Goal: Book appointment/travel/reservation

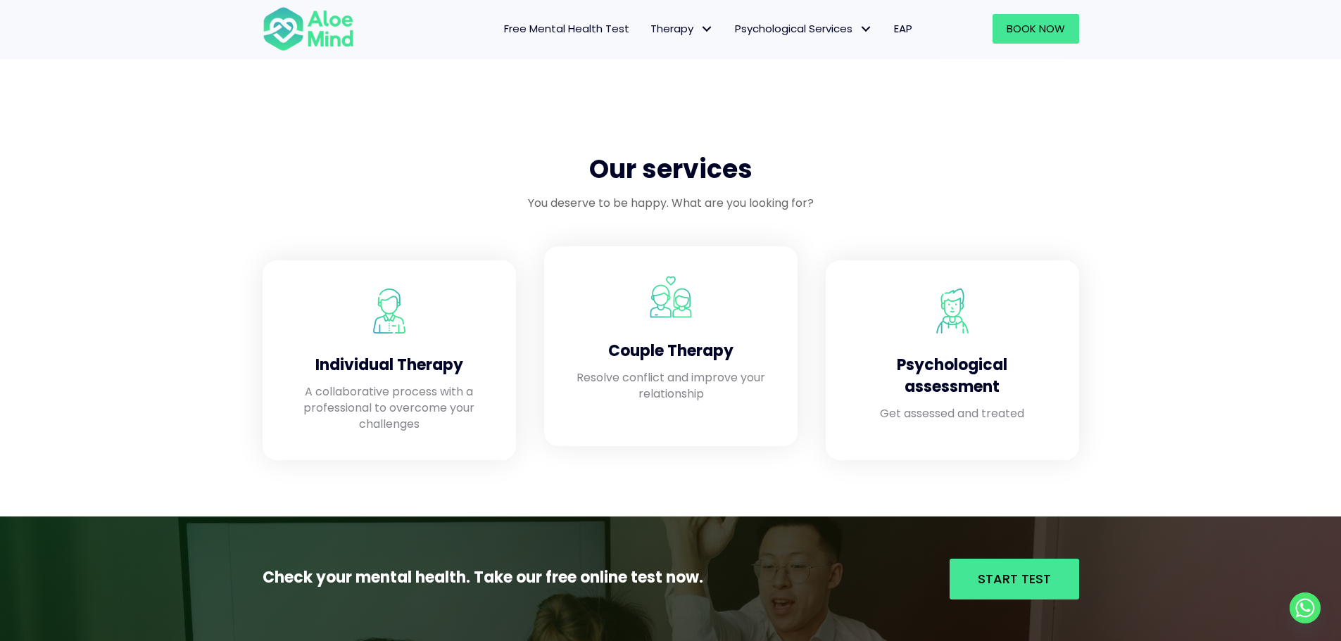
scroll to position [1056, 0]
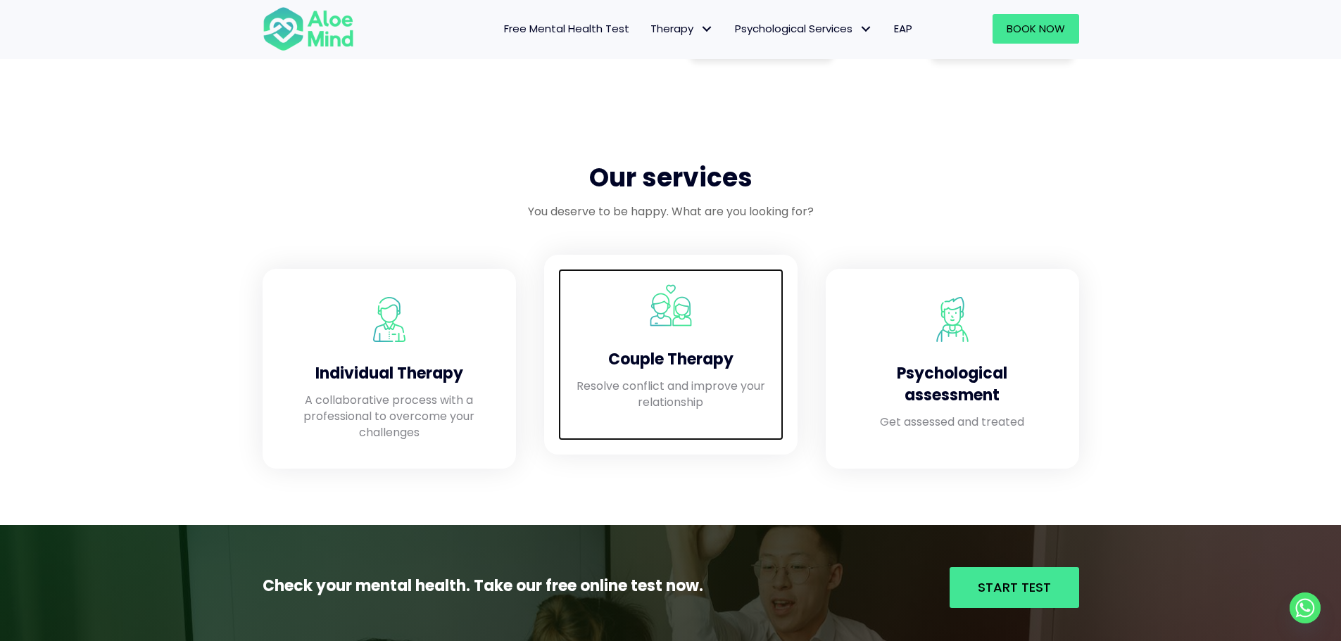
click at [665, 353] on h4 "Couple Therapy" at bounding box center [670, 360] width 197 height 22
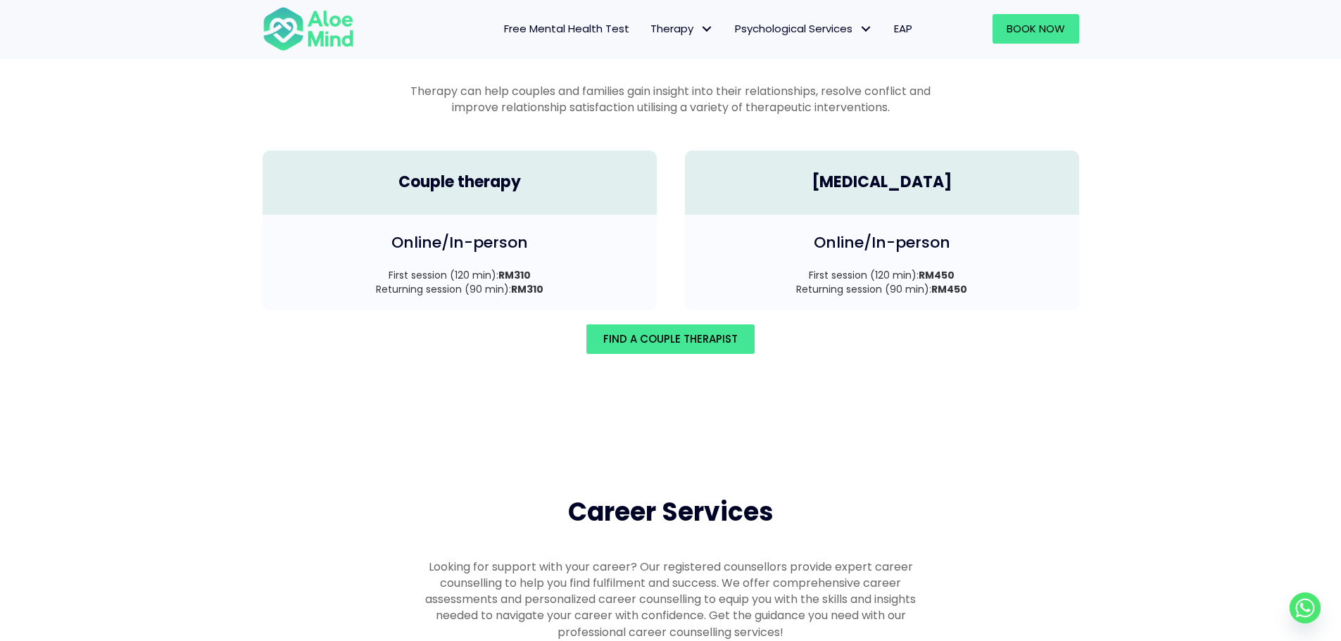
scroll to position [1945, 0]
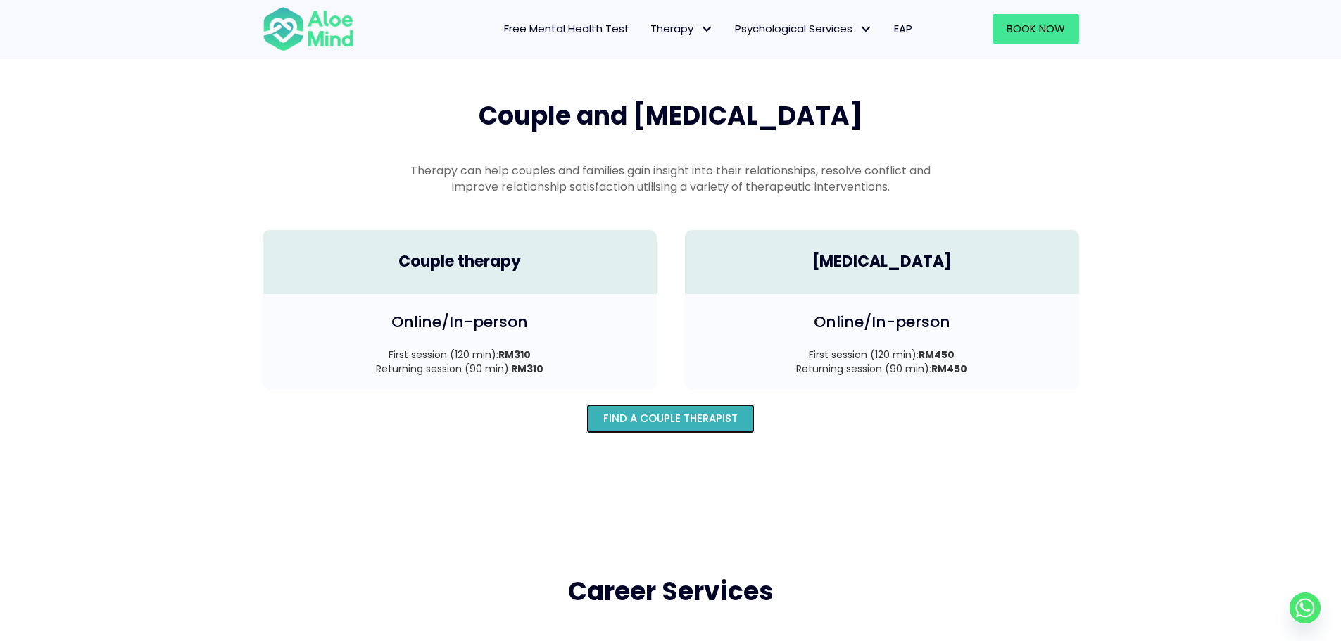
click at [675, 411] on span "Find A Couple Therapist" at bounding box center [670, 418] width 134 height 15
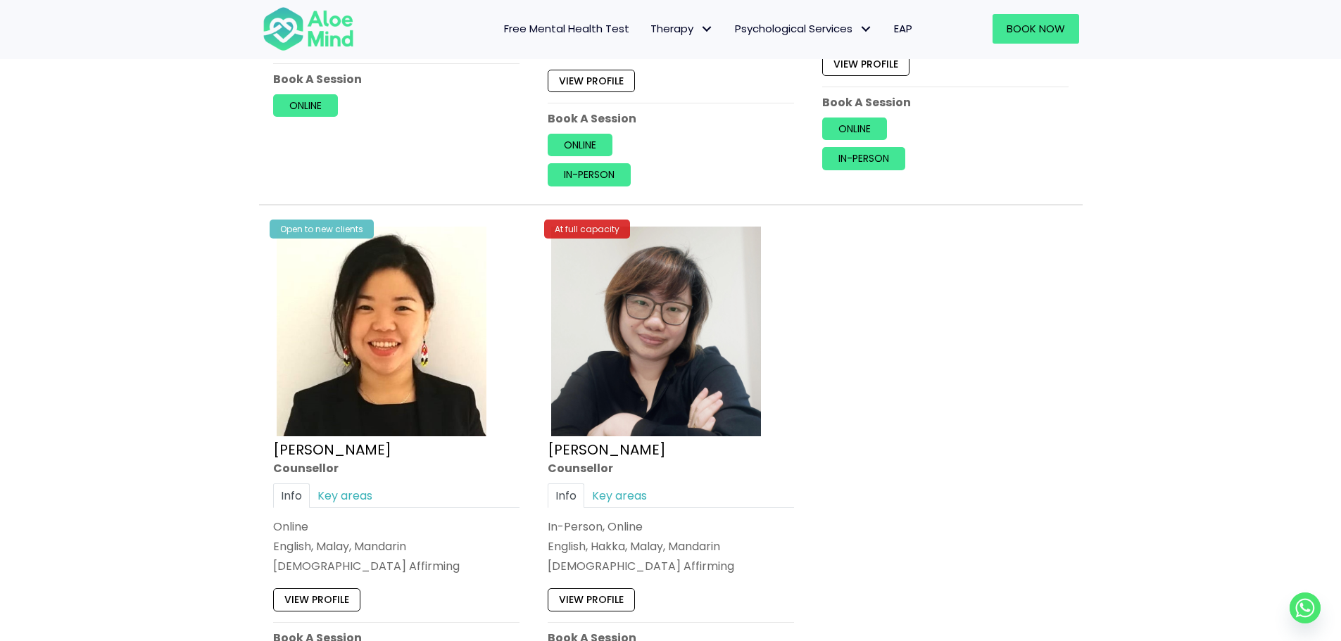
scroll to position [1210, 0]
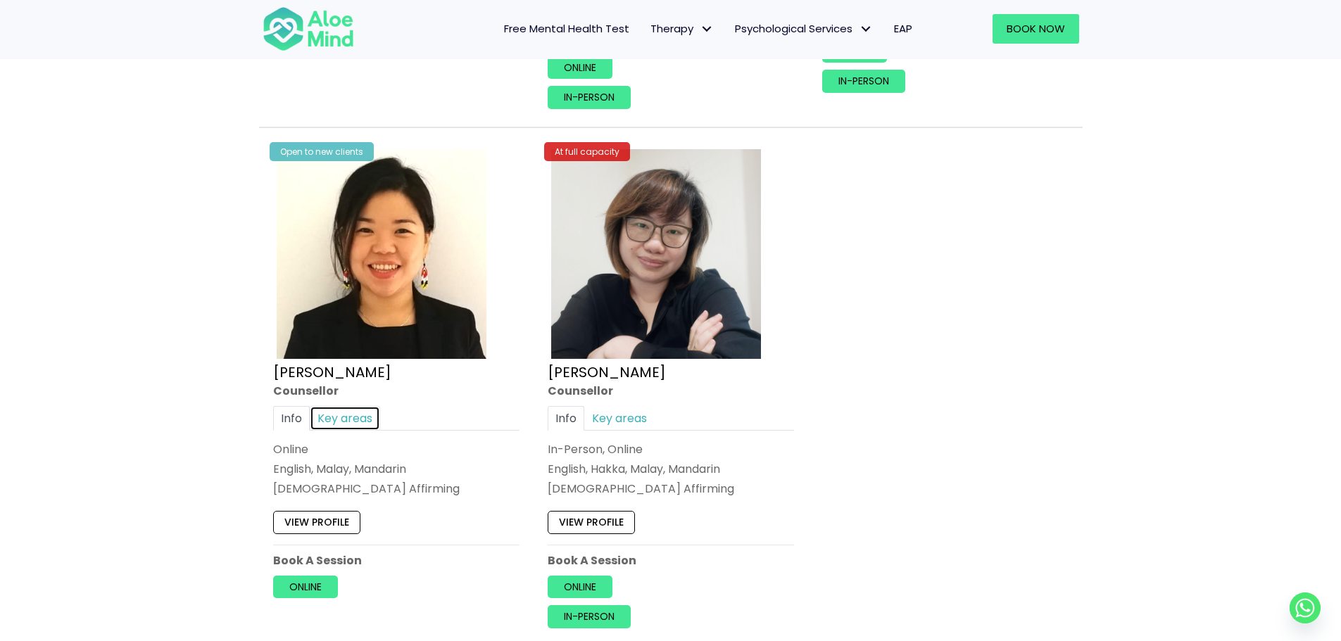
click at [330, 415] on link "Key areas" at bounding box center [345, 418] width 70 height 25
click at [631, 422] on link "Key areas" at bounding box center [619, 418] width 70 height 25
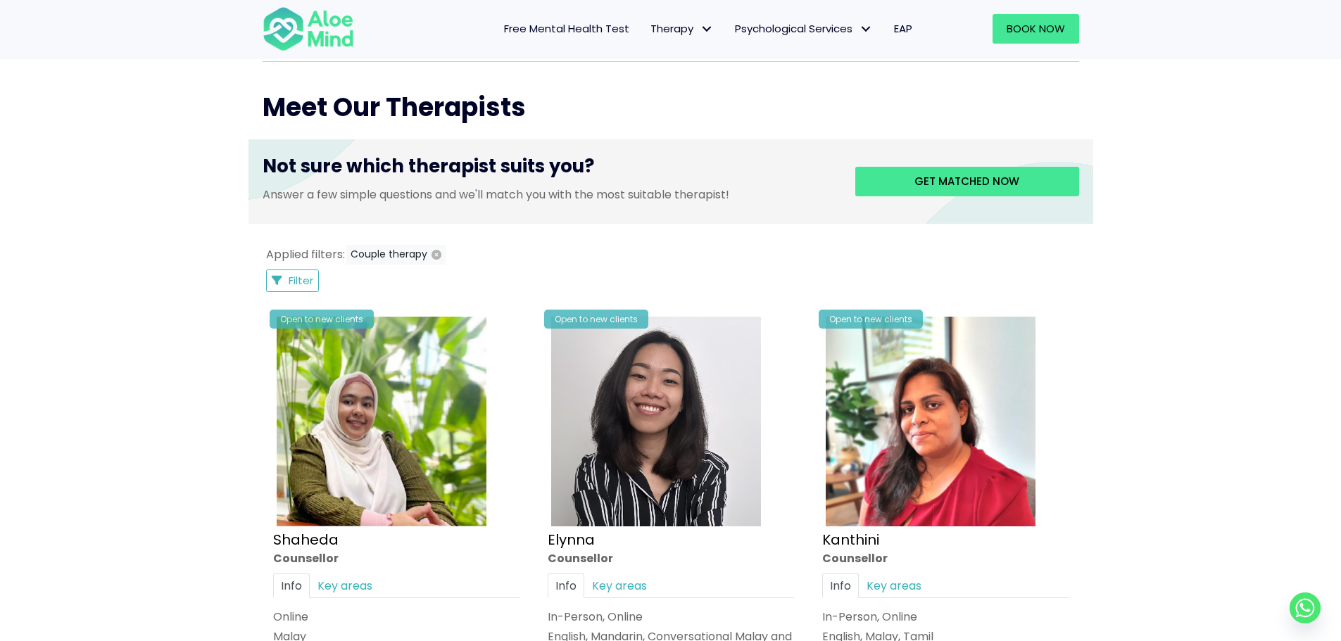
scroll to position [436, 0]
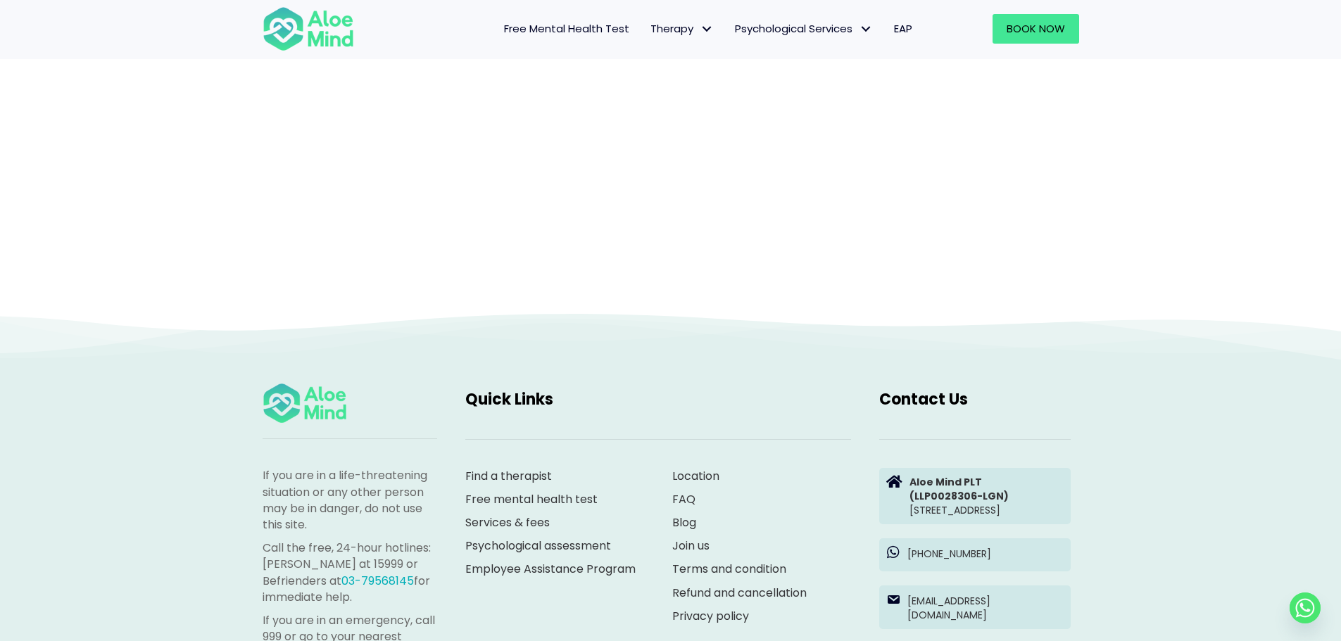
scroll to position [145, 0]
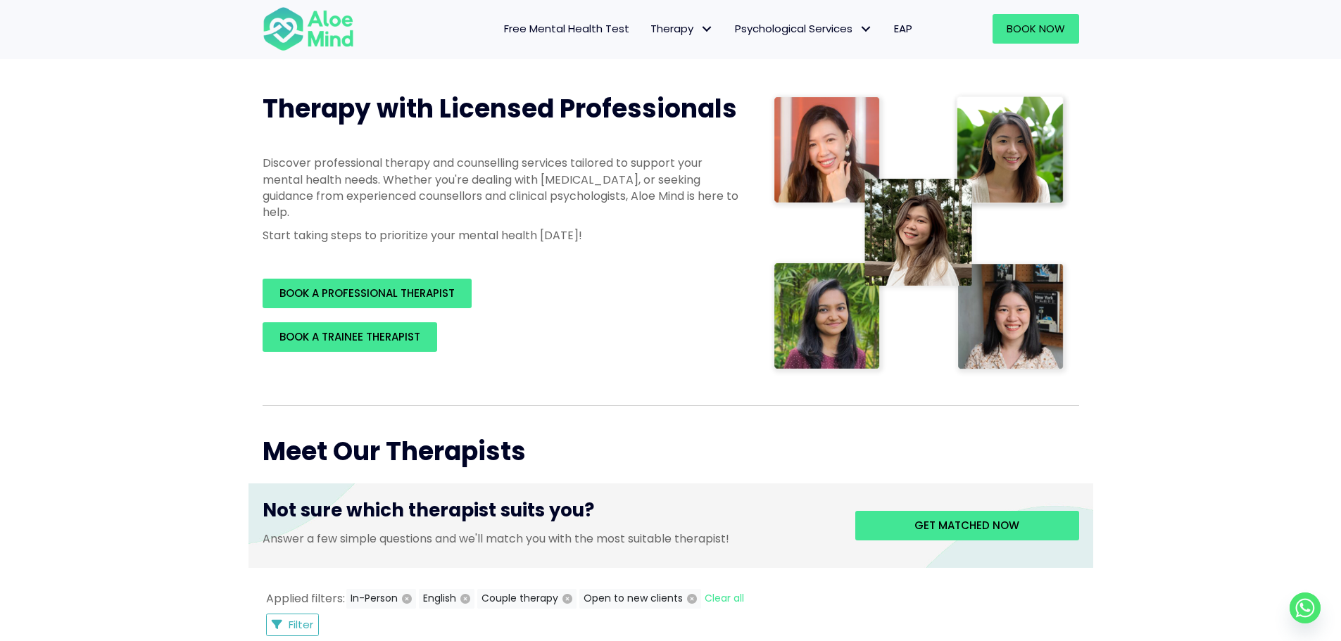
scroll to position [141, 0]
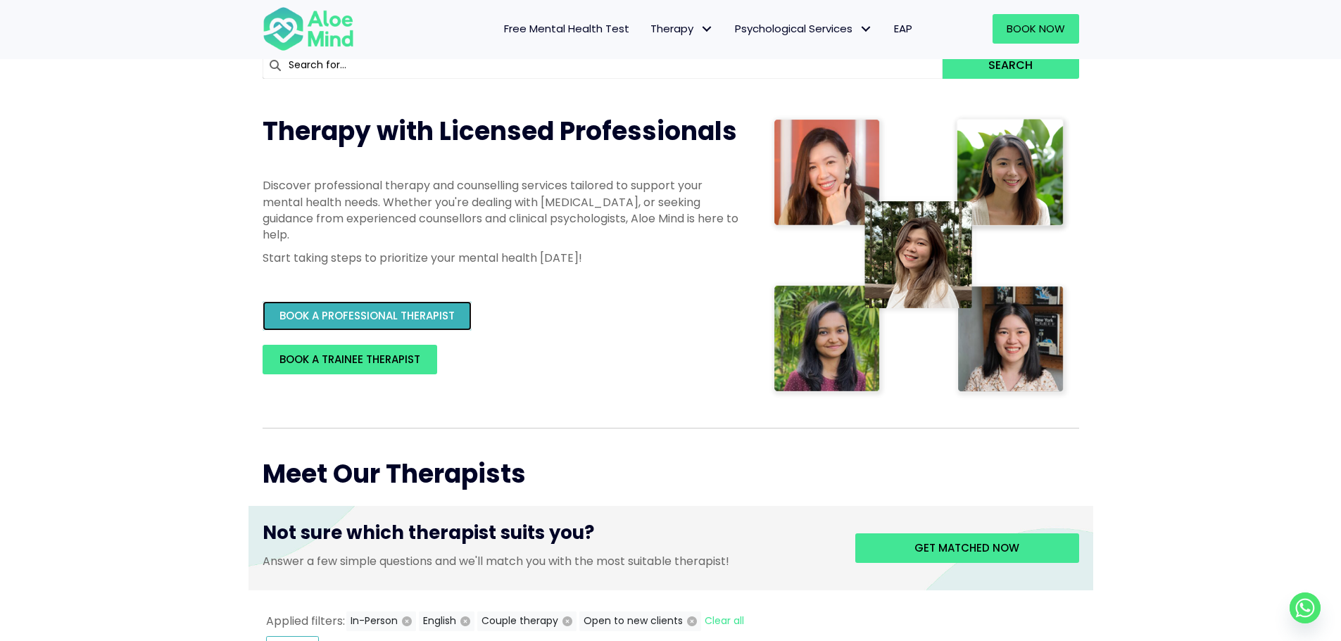
click at [380, 312] on span "BOOK A PROFESSIONAL THERAPIST" at bounding box center [366, 315] width 175 height 15
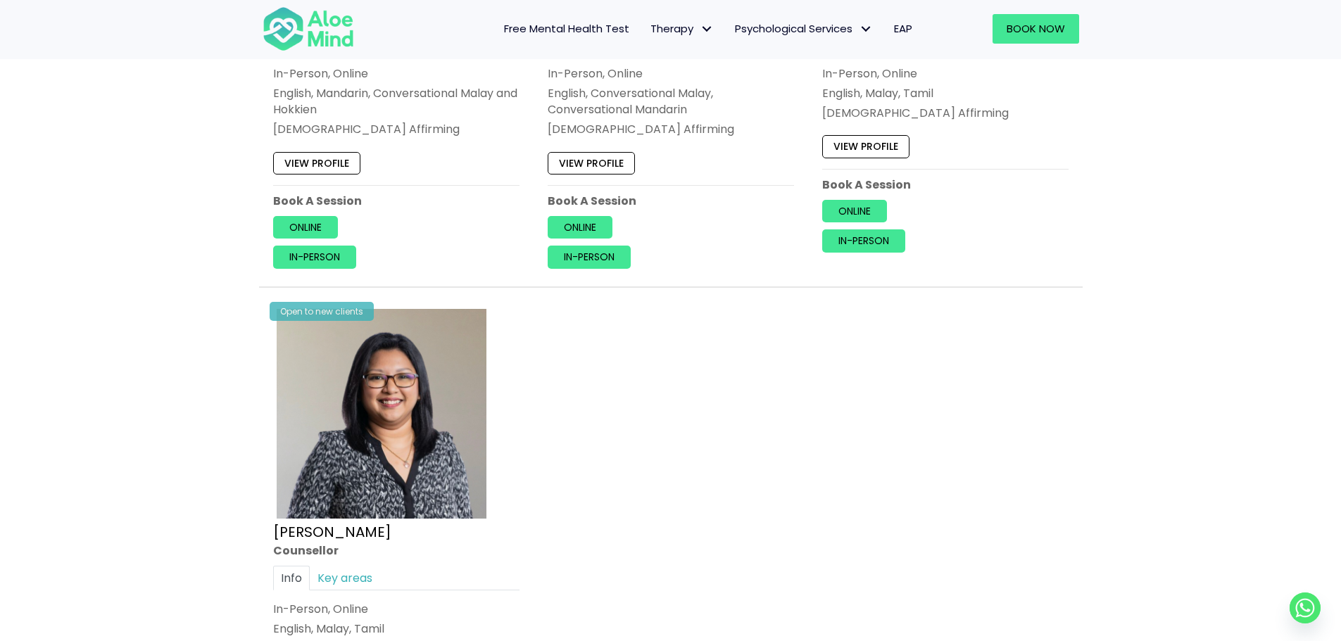
scroll to position [844, 0]
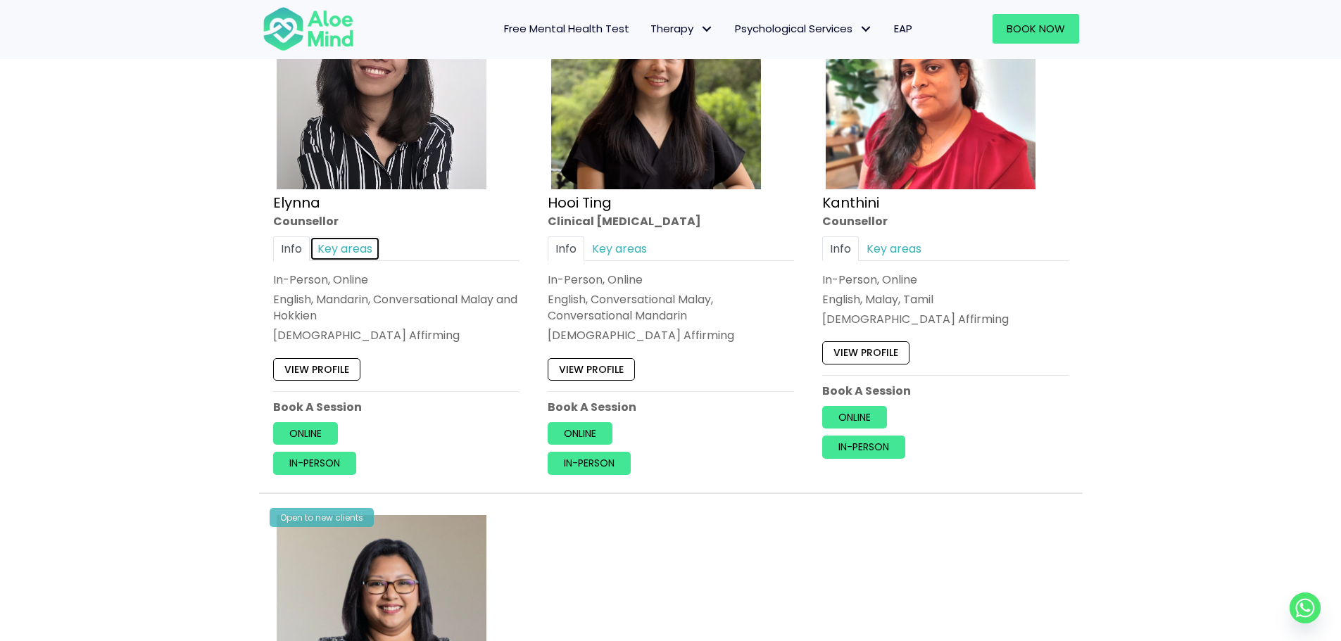
click at [348, 250] on link "Key areas" at bounding box center [345, 248] width 70 height 25
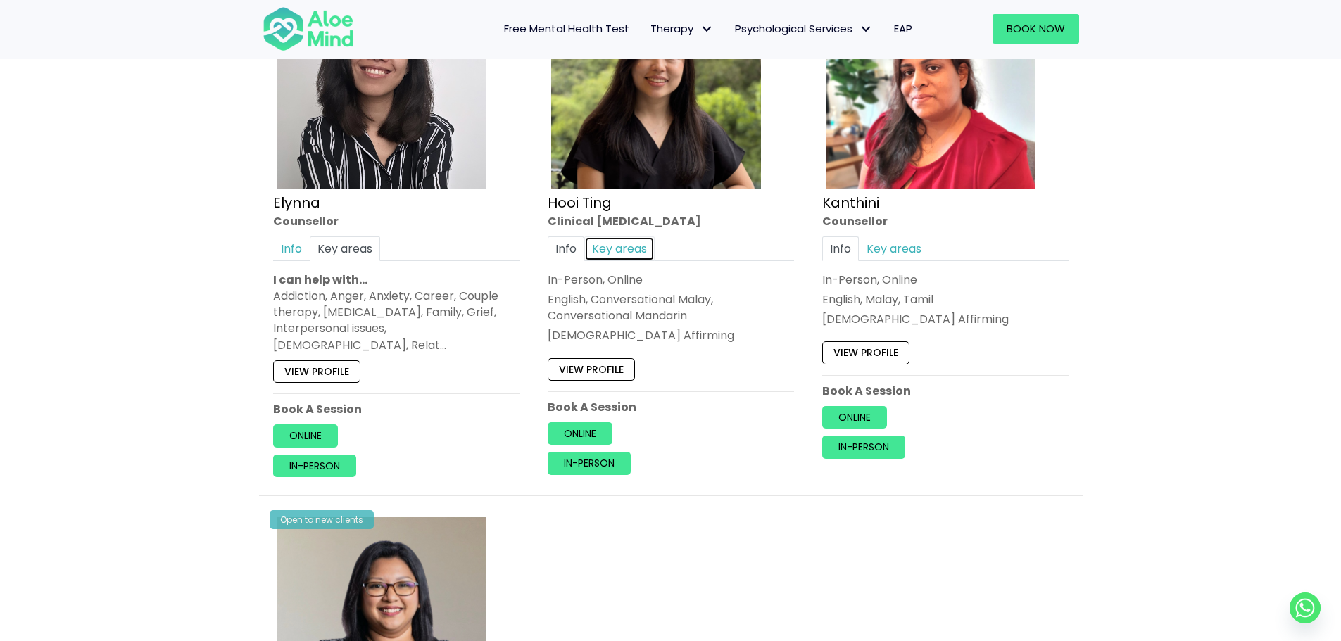
click at [621, 245] on link "Key areas" at bounding box center [619, 248] width 70 height 25
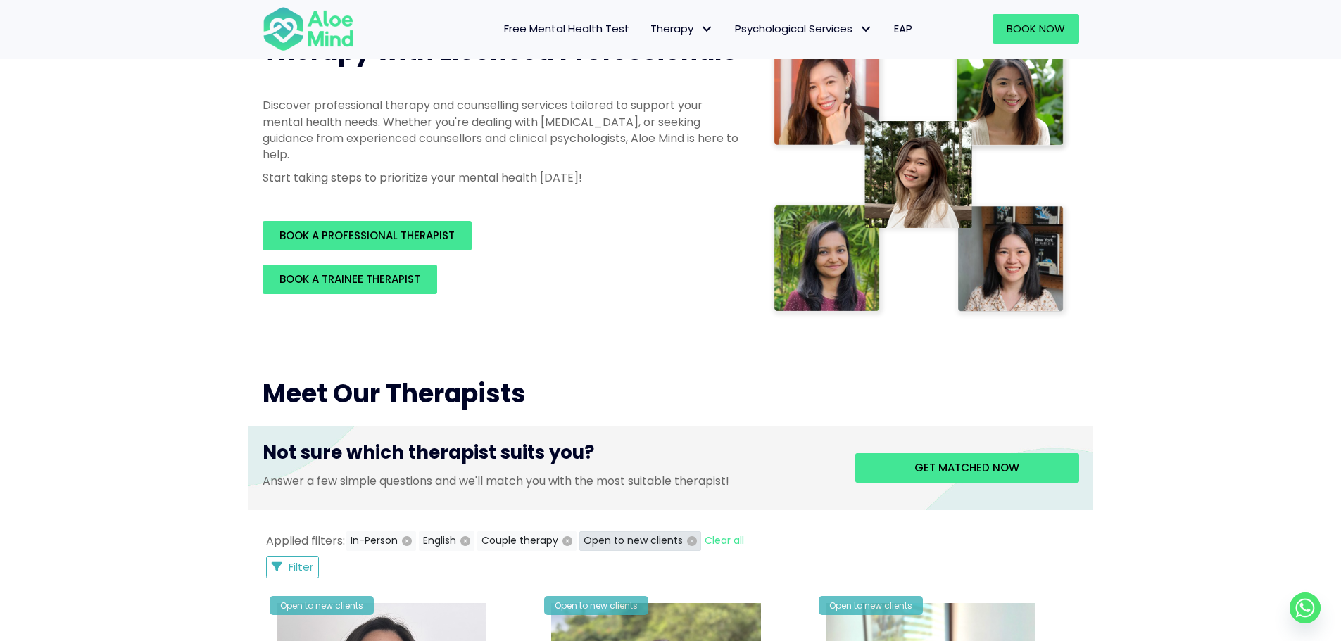
scroll to position [211, 0]
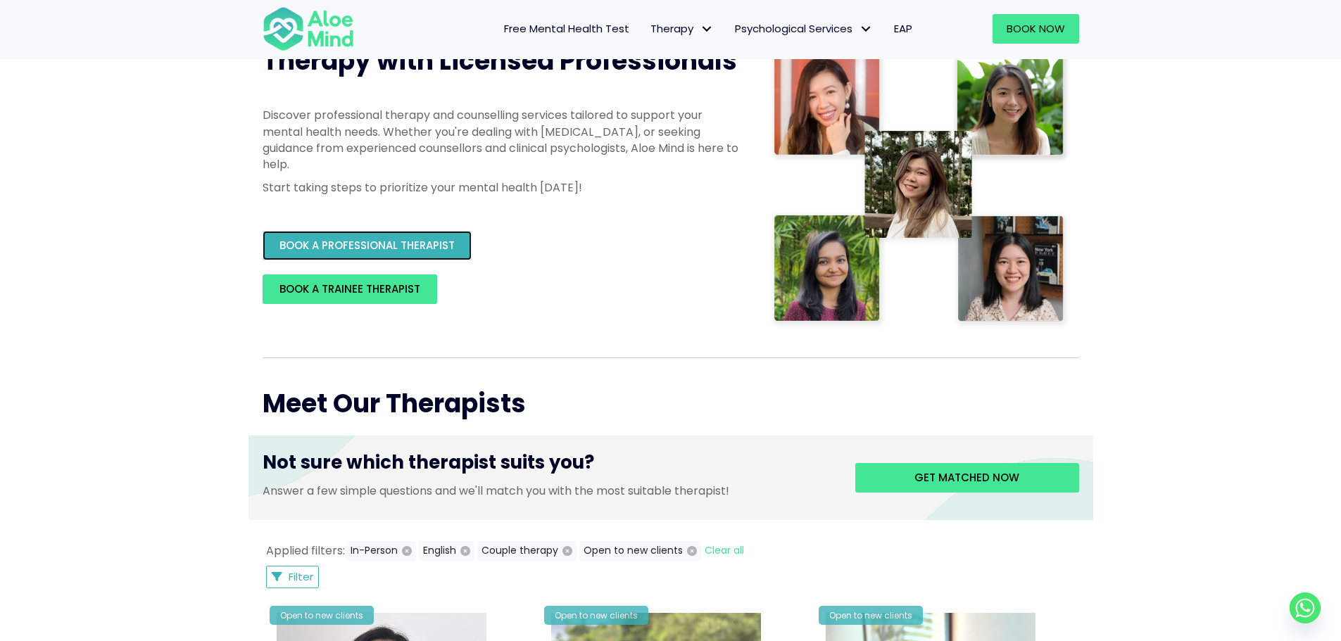
click at [420, 246] on span "BOOK A PROFESSIONAL THERAPIST" at bounding box center [366, 245] width 175 height 15
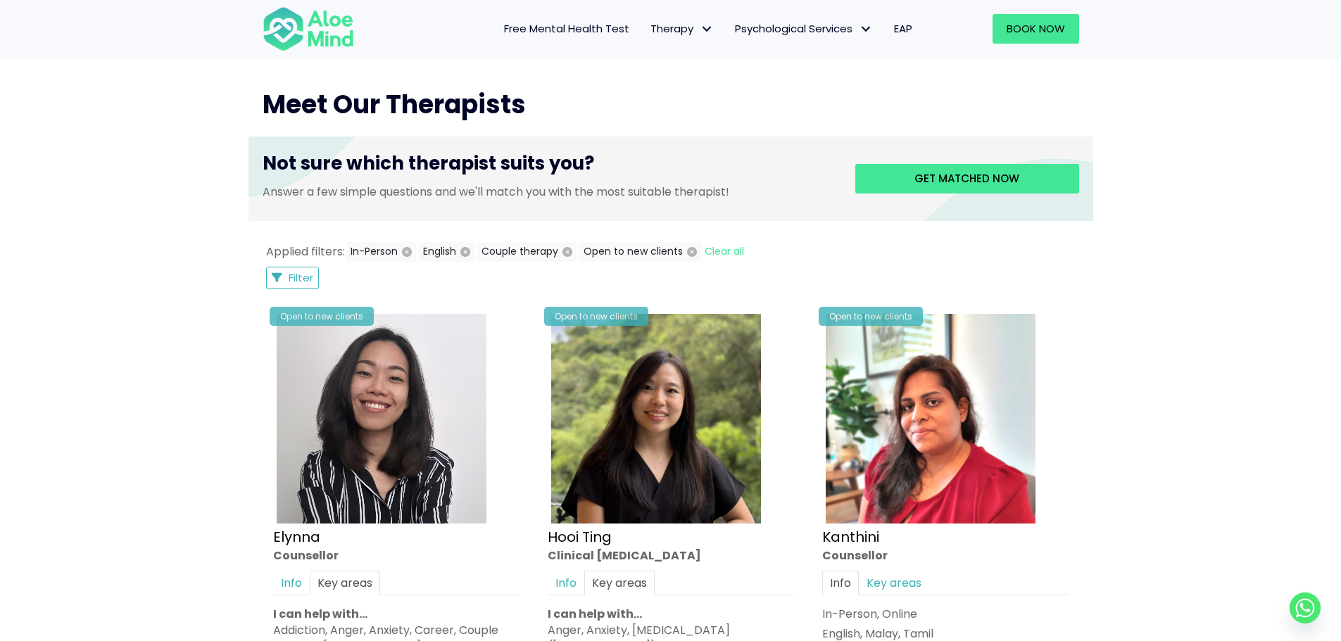
scroll to position [352, 0]
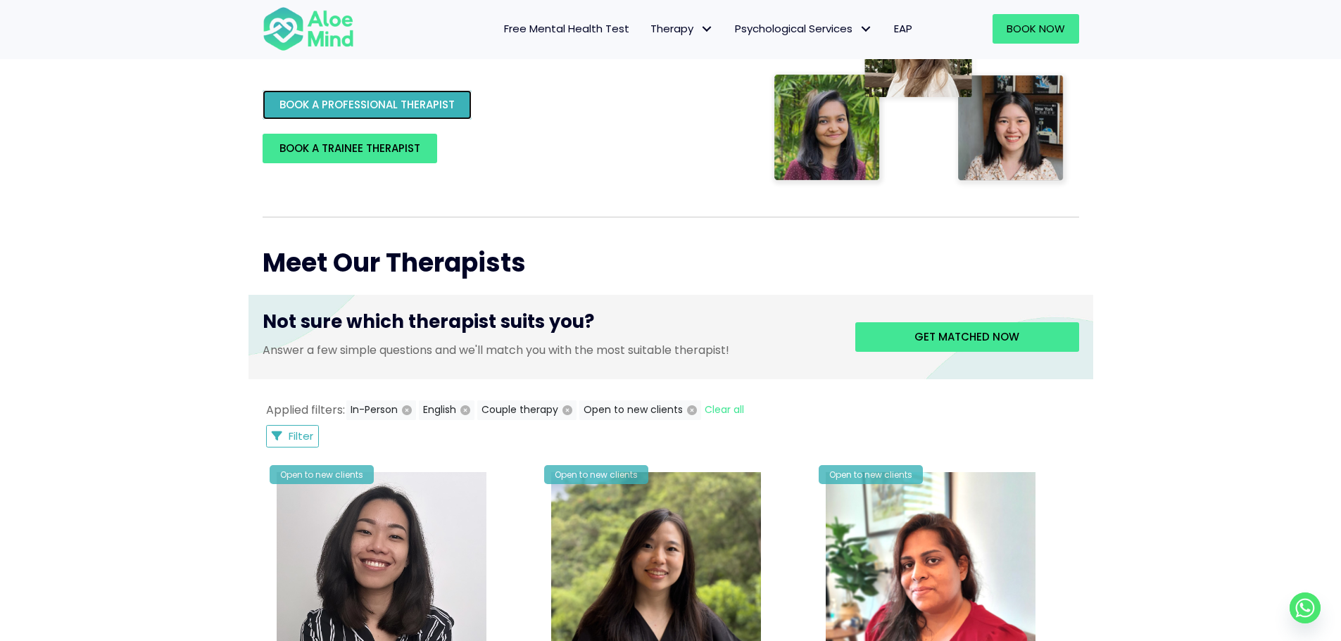
click at [456, 109] on link "BOOK A PROFESSIONAL THERAPIST" at bounding box center [366, 105] width 209 height 30
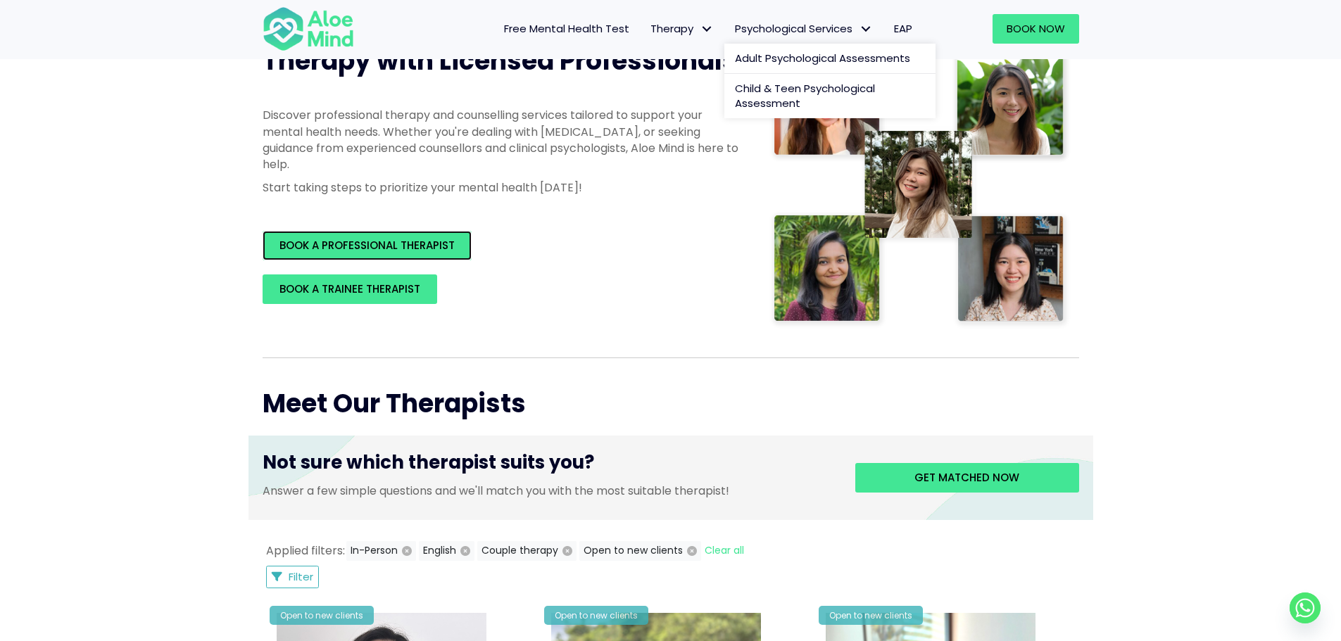
scroll to position [0, 0]
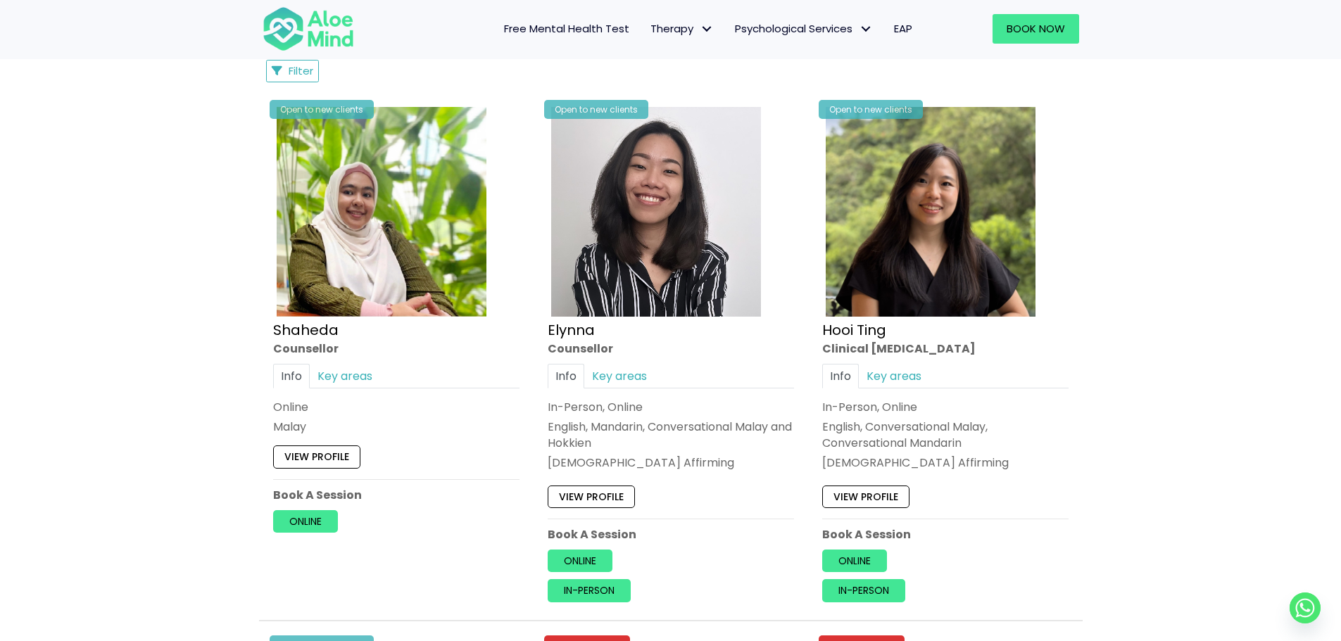
scroll to position [774, 0]
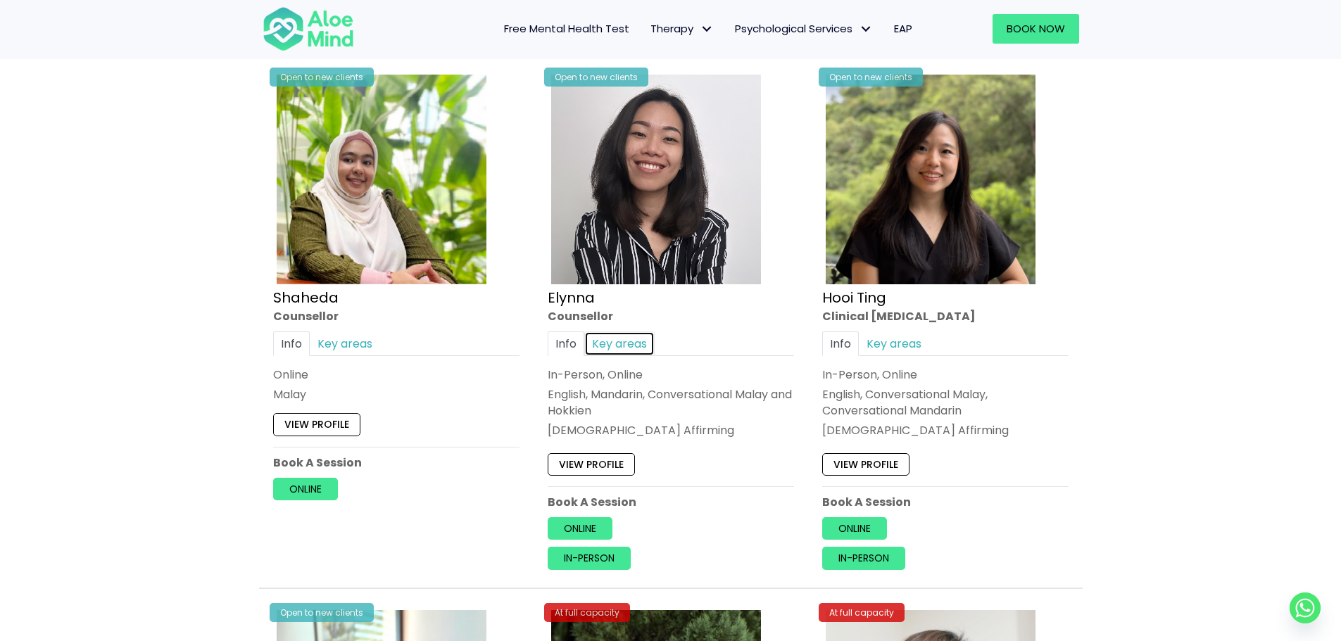
click at [612, 346] on link "Key areas" at bounding box center [619, 343] width 70 height 25
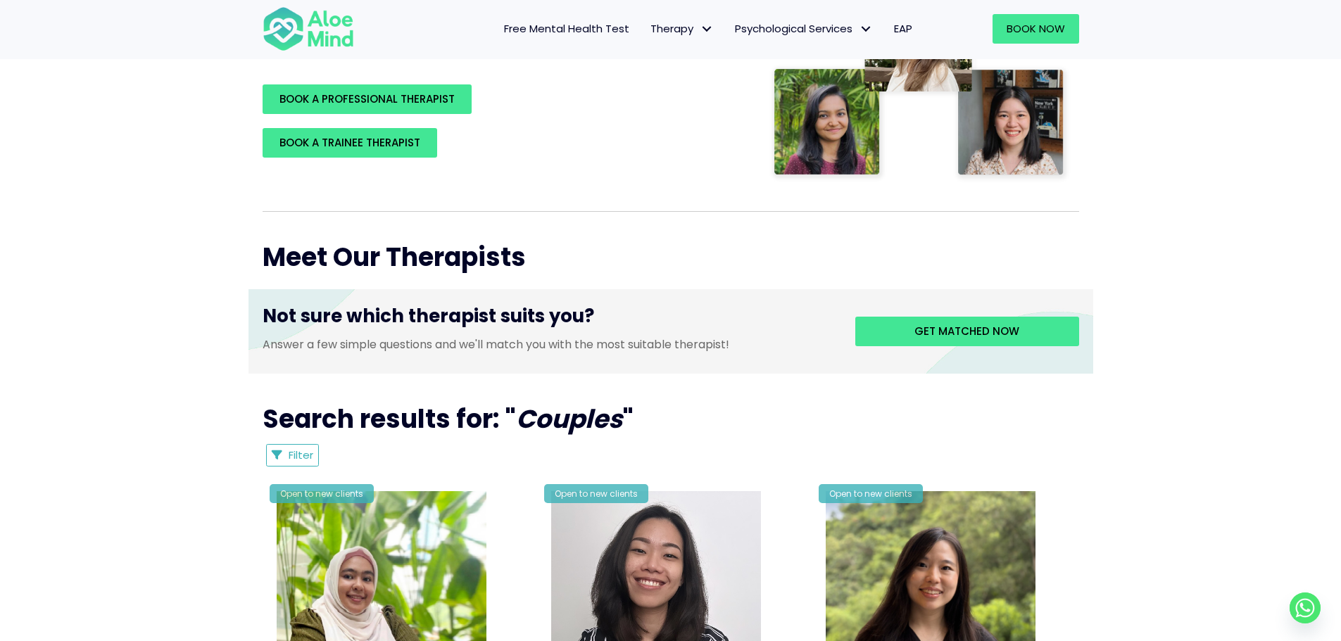
scroll to position [281, 0]
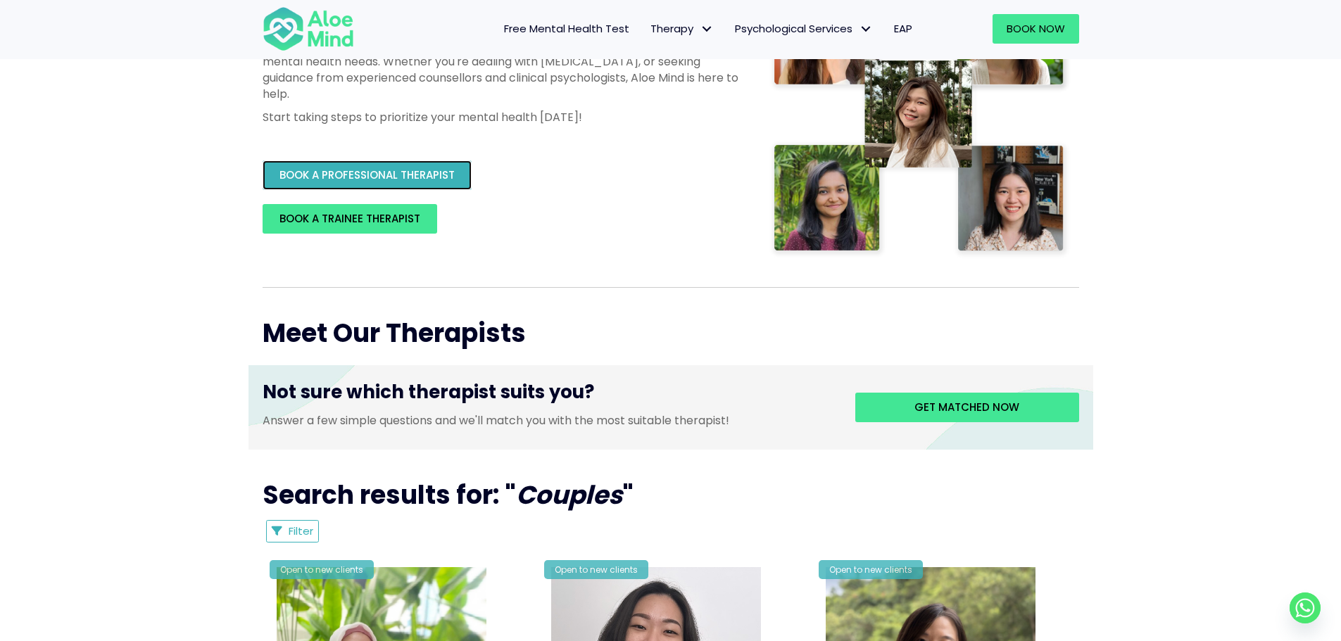
click at [424, 173] on span "BOOK A PROFESSIONAL THERAPIST" at bounding box center [366, 174] width 175 height 15
